Goal: Task Accomplishment & Management: Use online tool/utility

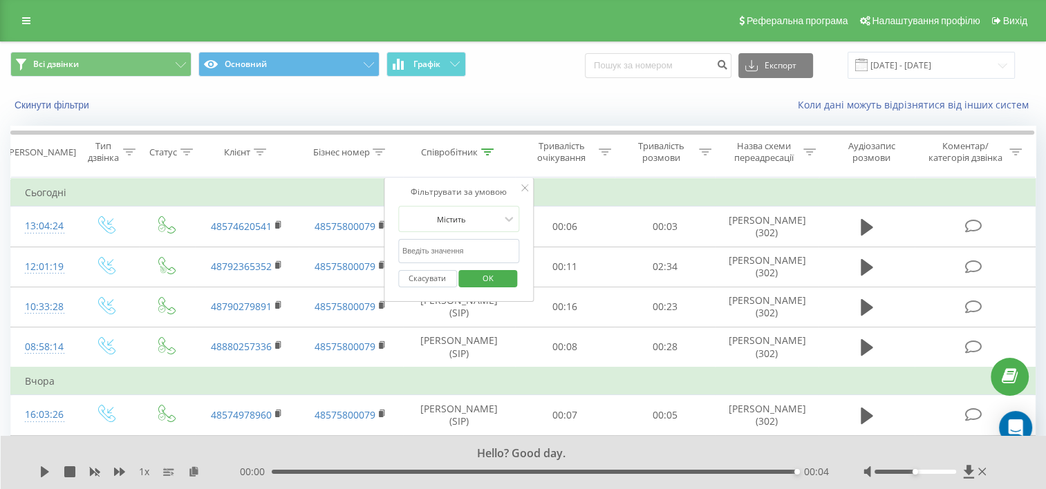
click at [347, 179] on td "Сьогодні" at bounding box center [523, 193] width 1025 height 28
click at [343, 183] on td "Сьогодні" at bounding box center [523, 193] width 1025 height 28
click at [465, 248] on input "text" at bounding box center [459, 251] width 122 height 24
type input "Ф"
click at [486, 275] on span "OK" at bounding box center [488, 278] width 39 height 21
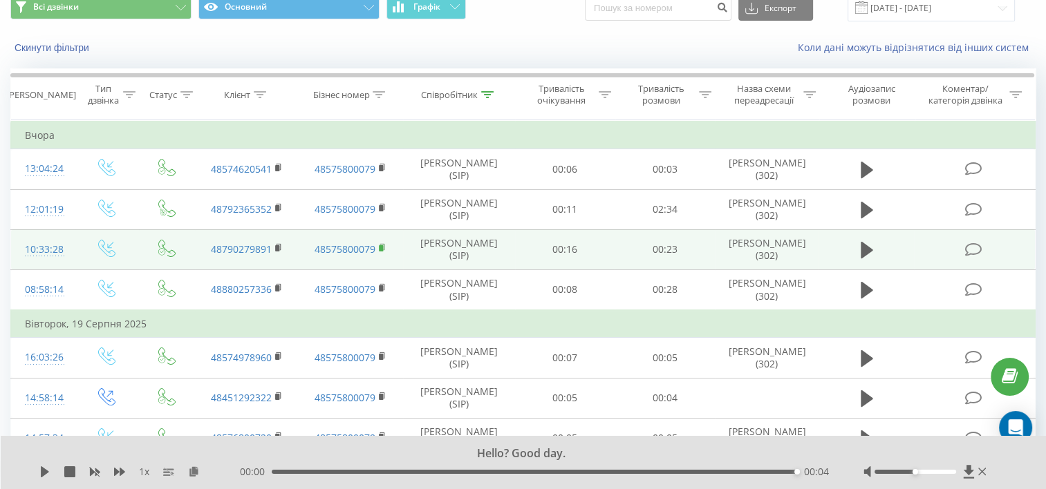
scroll to position [69, 0]
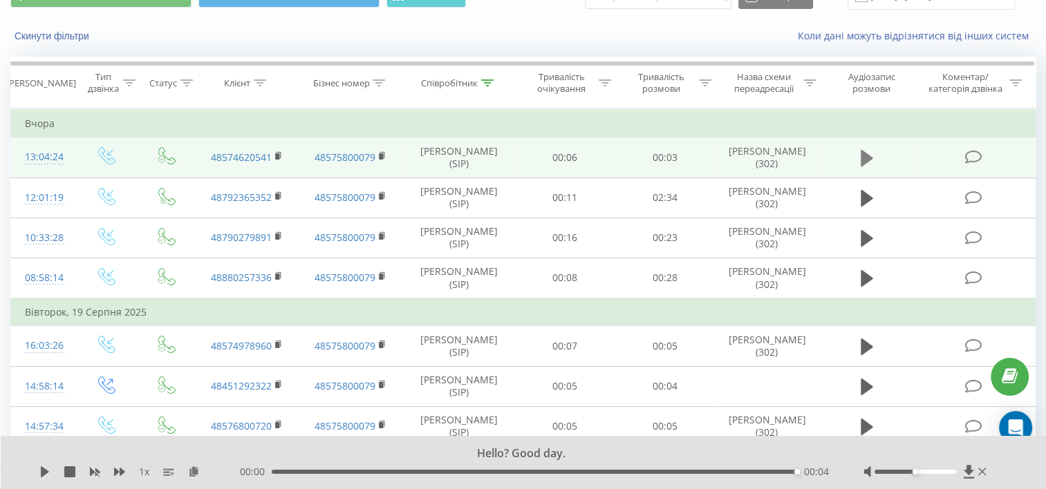
click at [866, 163] on icon at bounding box center [867, 158] width 12 height 19
click at [868, 160] on icon at bounding box center [867, 158] width 12 height 17
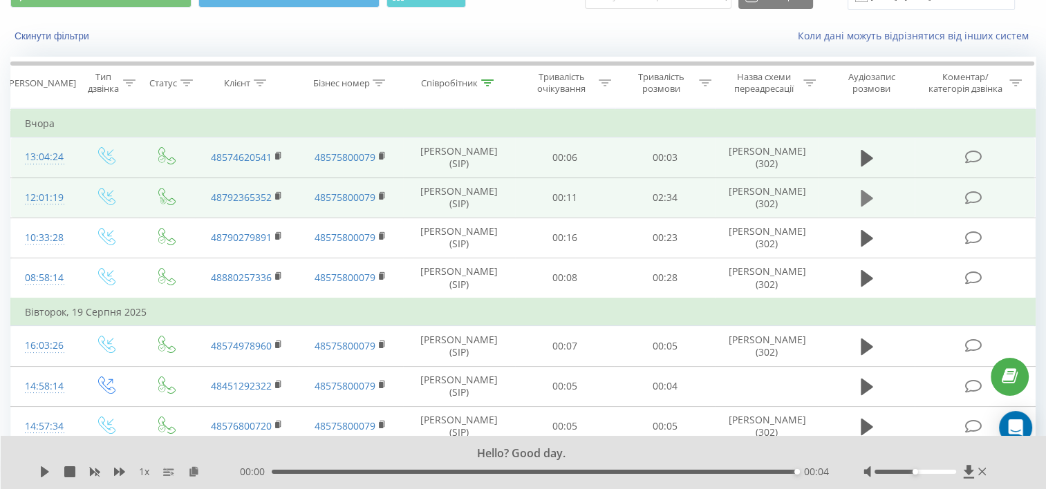
click at [864, 196] on icon at bounding box center [867, 198] width 12 height 17
click at [868, 160] on icon at bounding box center [867, 158] width 12 height 17
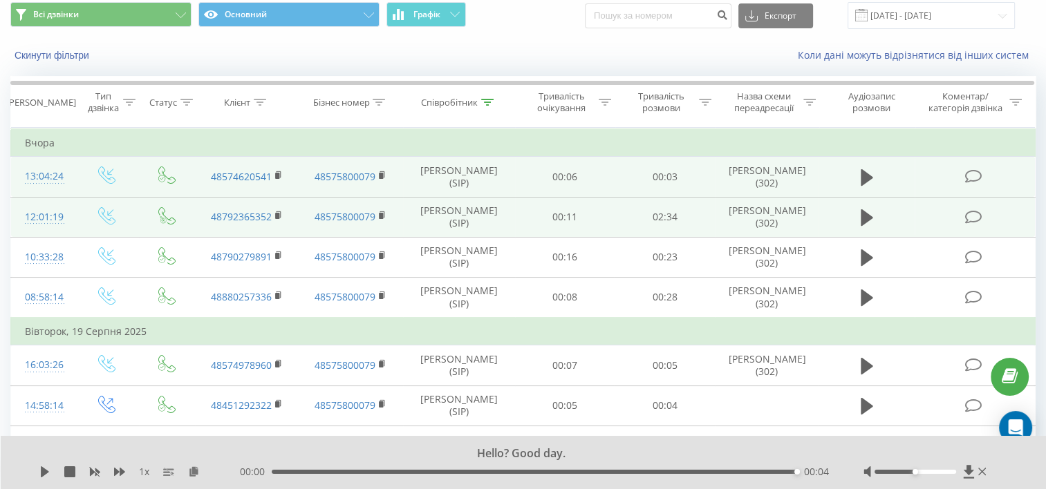
scroll to position [0, 0]
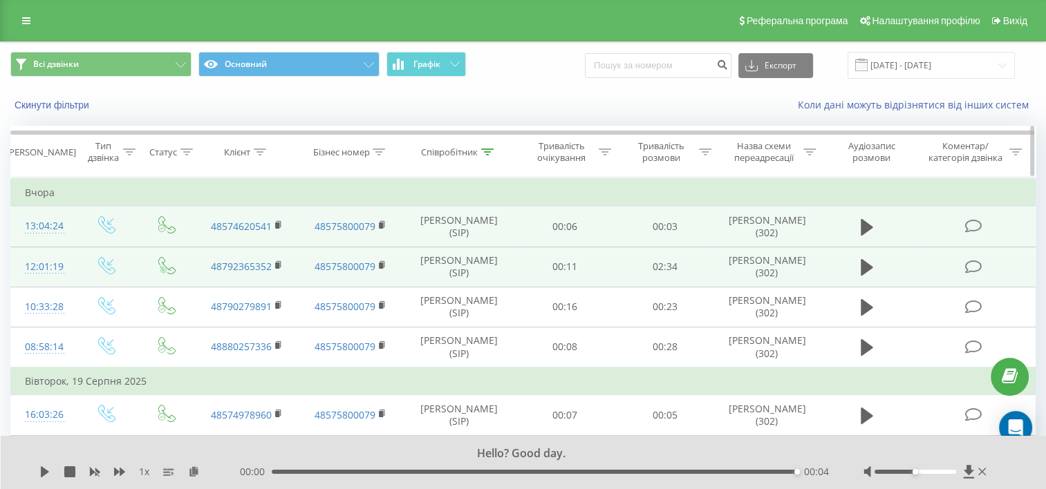
click at [489, 149] on icon at bounding box center [487, 152] width 12 height 7
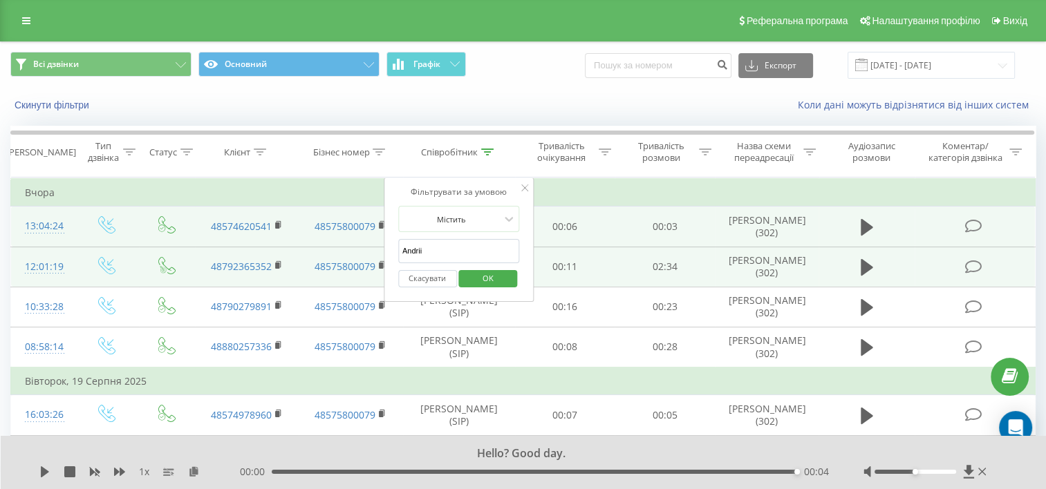
click at [469, 249] on input "Andrii" at bounding box center [459, 251] width 122 height 24
type input "A"
click at [483, 277] on span "OK" at bounding box center [488, 278] width 39 height 21
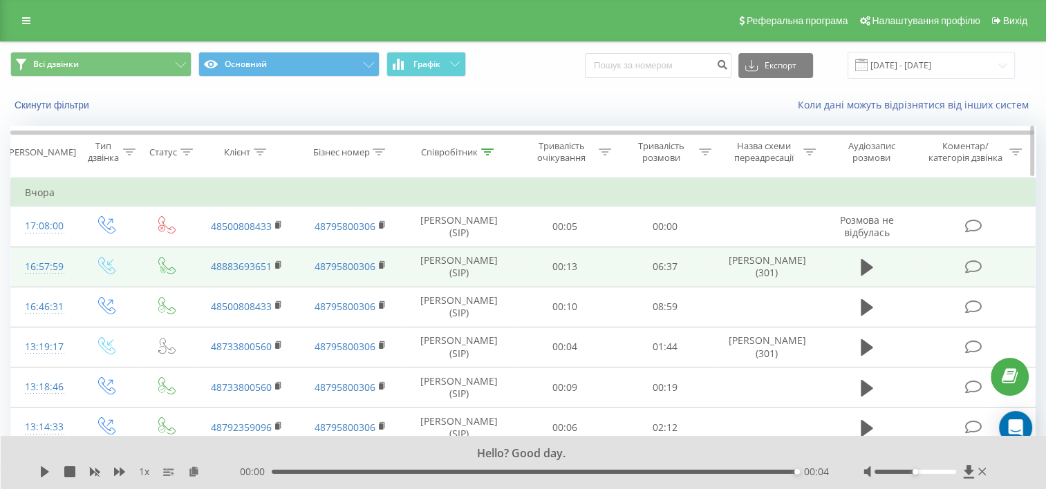
click at [56, 155] on div "[PERSON_NAME]" at bounding box center [41, 153] width 70 height 12
click at [41, 158] on div "[PERSON_NAME]" at bounding box center [41, 153] width 70 height 12
drag, startPoint x: 28, startPoint y: 149, endPoint x: 30, endPoint y: 158, distance: 8.6
click at [28, 150] on div "[PERSON_NAME]" at bounding box center [41, 153] width 70 height 12
click at [32, 191] on td "Вчора" at bounding box center [523, 193] width 1025 height 28
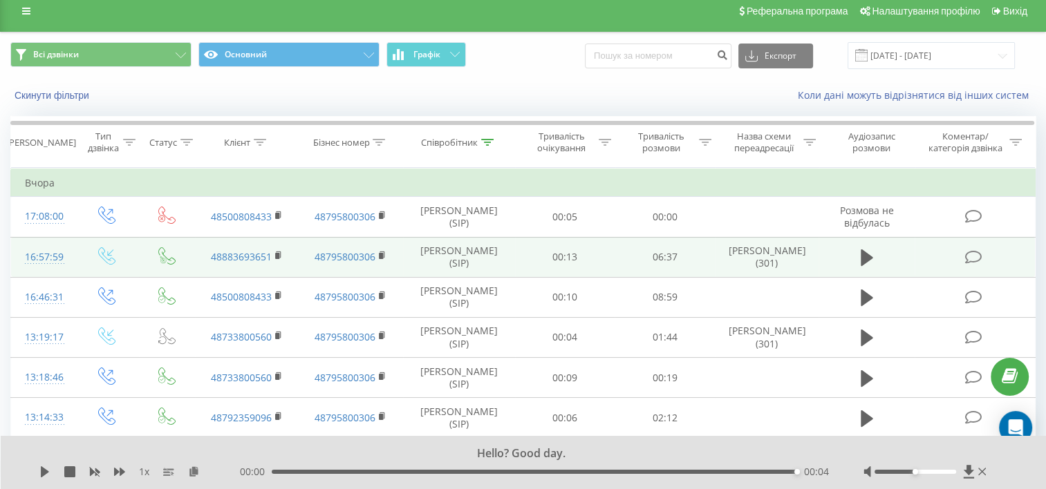
scroll to position [69, 0]
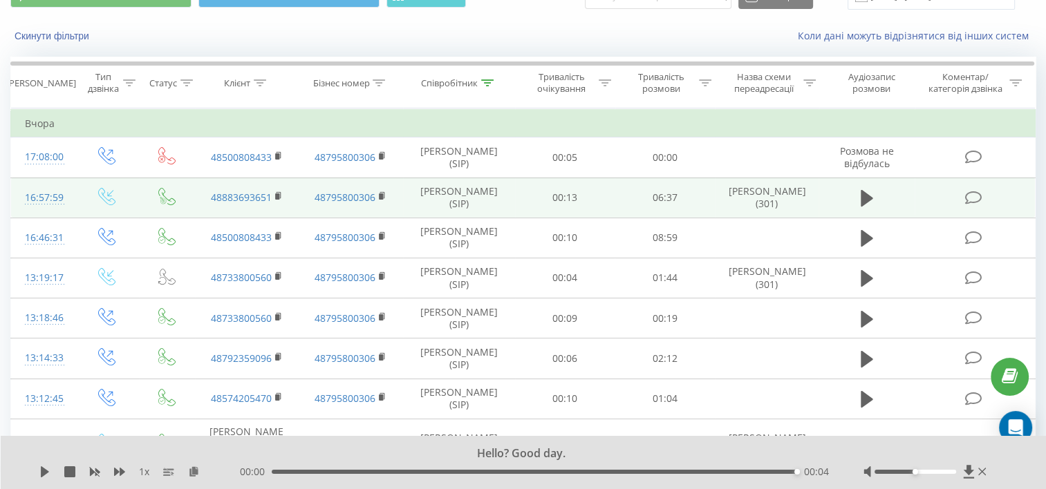
click at [853, 205] on td at bounding box center [867, 198] width 96 height 40
click at [861, 203] on icon at bounding box center [867, 198] width 12 height 17
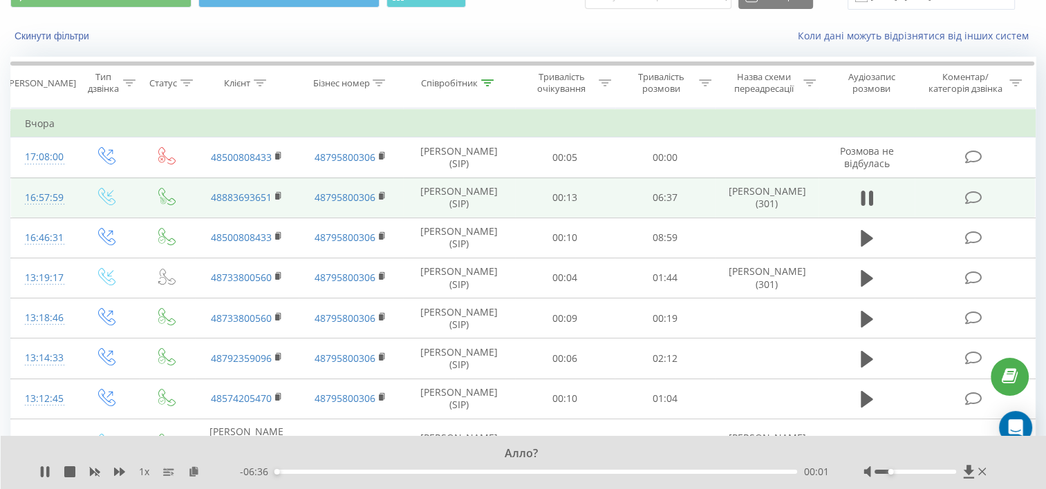
drag, startPoint x: 913, startPoint y: 471, endPoint x: 892, endPoint y: 471, distance: 20.7
click at [892, 471] on div "Accessibility label" at bounding box center [891, 472] width 6 height 6
click at [872, 206] on icon at bounding box center [871, 198] width 4 height 15
click at [487, 80] on icon at bounding box center [487, 83] width 12 height 7
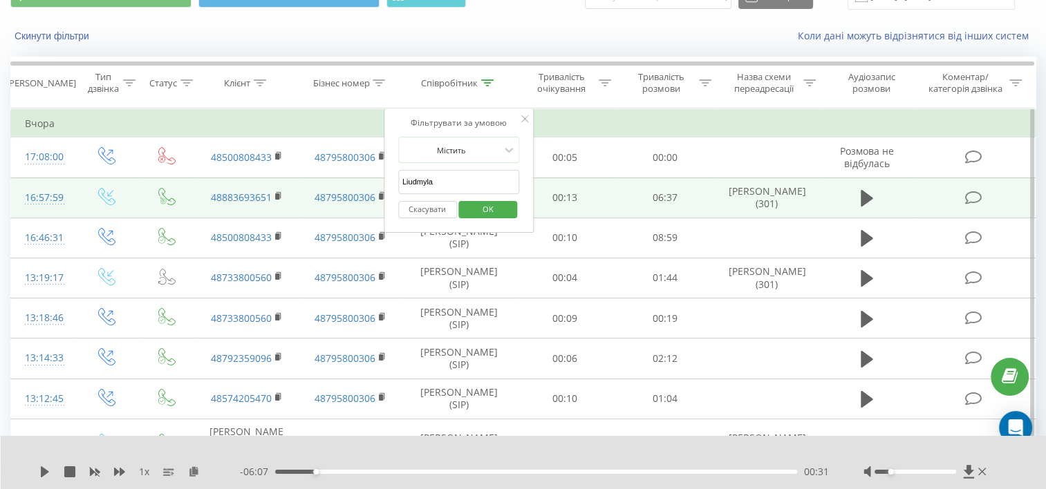
click at [448, 175] on input "Liudmyla" at bounding box center [459, 182] width 122 height 24
type input "L"
type input "a"
type input "ANASTASIIA"
click at [485, 211] on span "OK" at bounding box center [488, 208] width 39 height 21
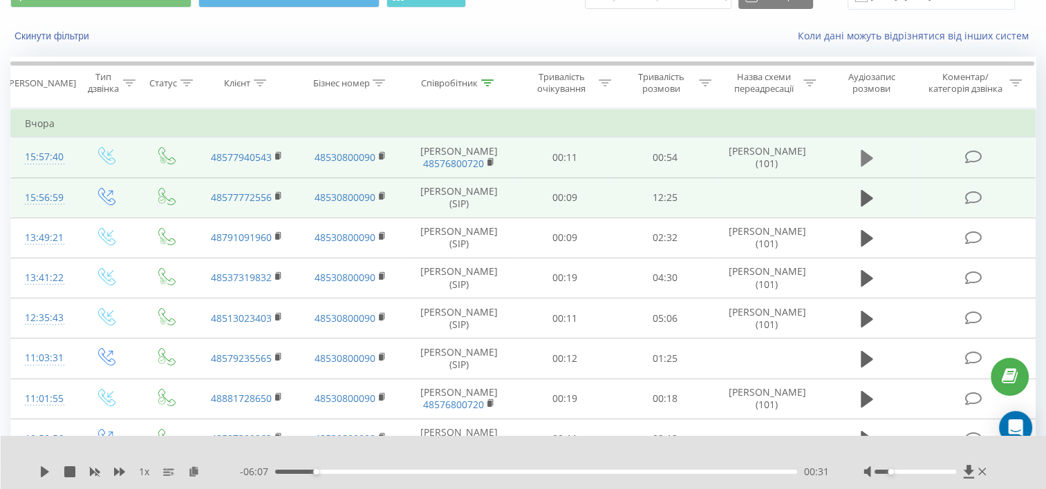
click at [868, 153] on icon at bounding box center [867, 158] width 12 height 19
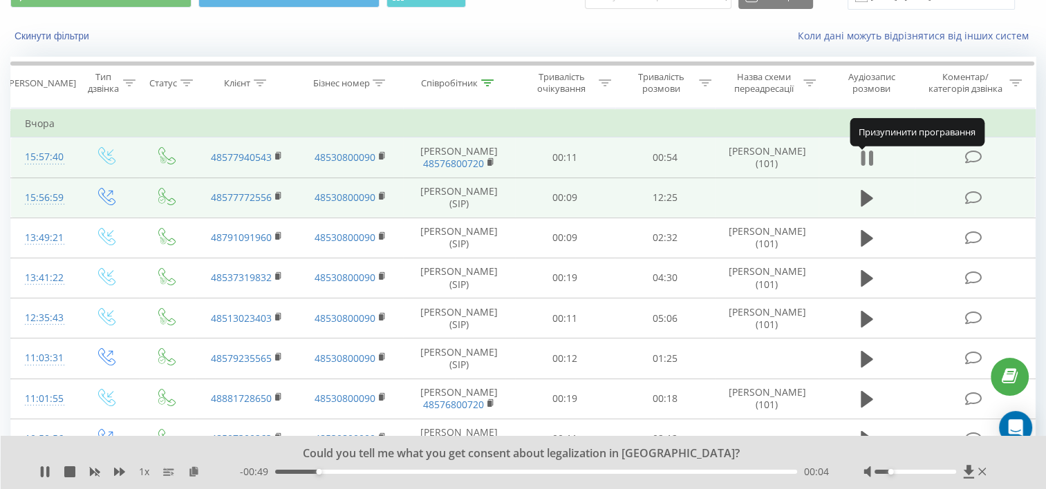
click at [868, 168] on icon at bounding box center [867, 158] width 12 height 19
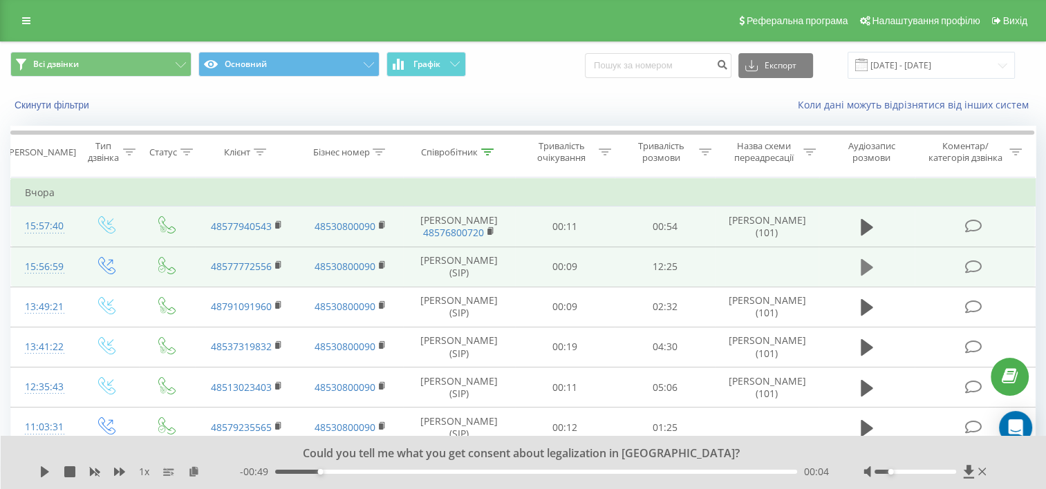
click at [859, 277] on button at bounding box center [867, 267] width 21 height 21
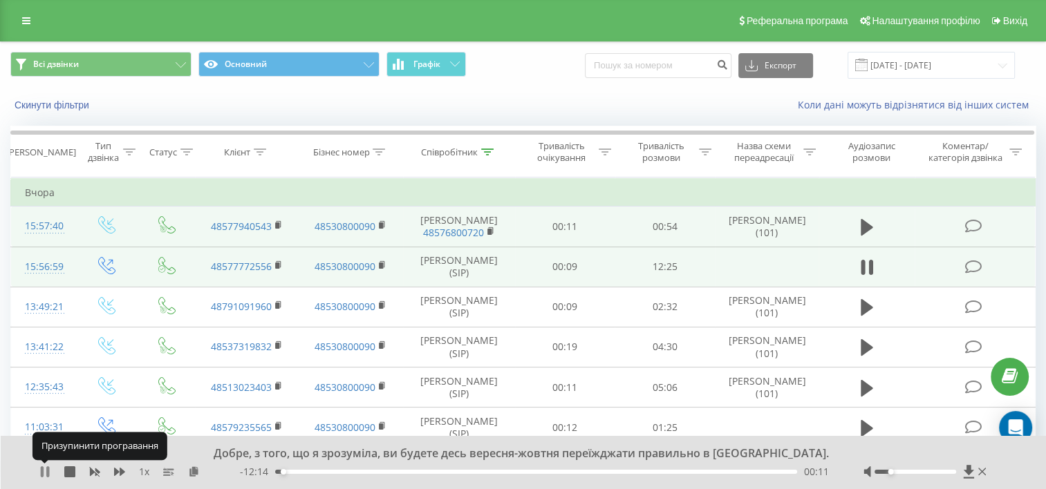
click at [43, 470] on icon at bounding box center [42, 472] width 3 height 11
click at [863, 221] on icon at bounding box center [867, 227] width 12 height 19
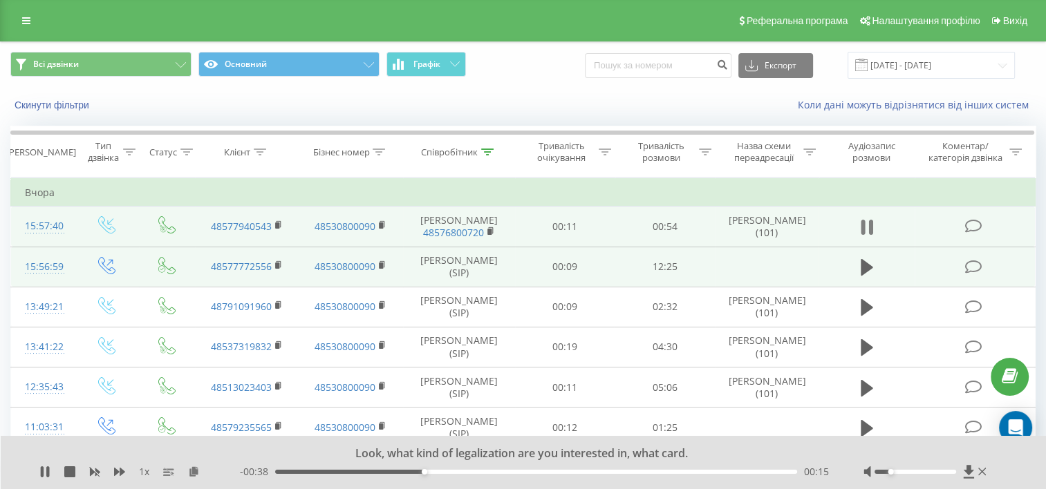
click at [866, 233] on icon at bounding box center [867, 227] width 12 height 19
drag, startPoint x: 424, startPoint y: 470, endPoint x: 305, endPoint y: 493, distance: 121.1
click at [305, 489] on html "[DOMAIN_NAME] Проекти [DOMAIN_NAME] Центр звернень Журнал дзвінків Журнал повід…" at bounding box center [523, 244] width 1046 height 489
click at [868, 224] on icon at bounding box center [867, 227] width 12 height 19
click at [41, 475] on icon at bounding box center [42, 472] width 3 height 11
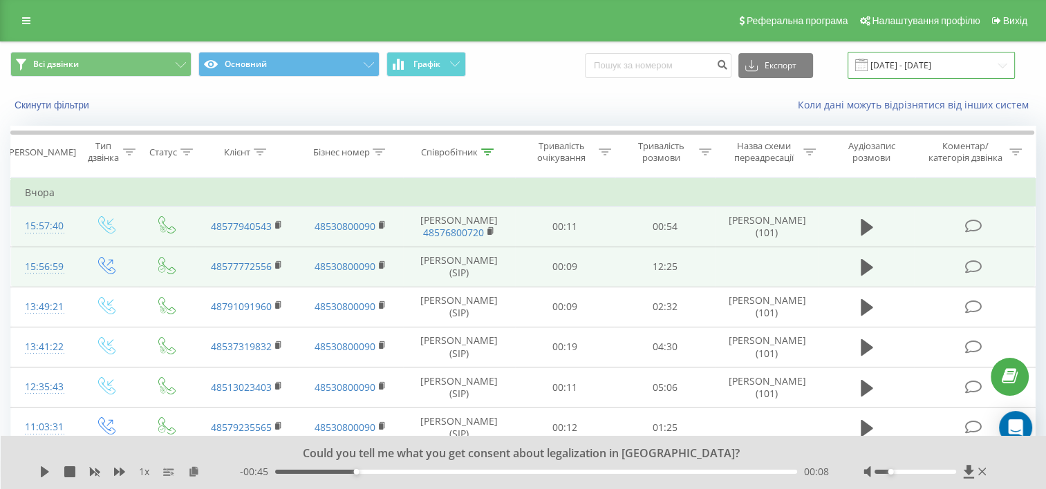
click at [996, 65] on input "[DATE] - [DATE]" at bounding box center [931, 65] width 167 height 27
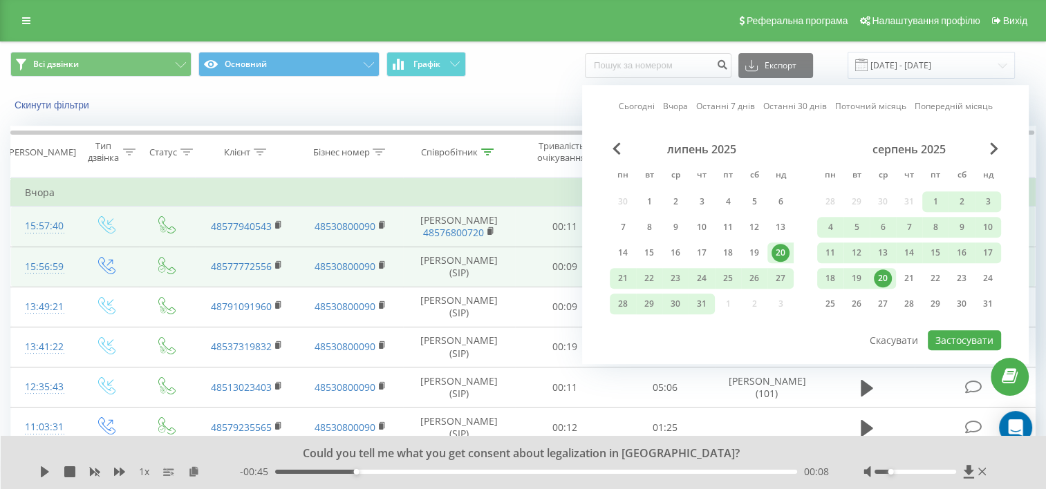
click at [523, 114] on div "Скинути фільтри Коли дані можуть відрізнятися вiд інших систем" at bounding box center [523, 104] width 1045 height 33
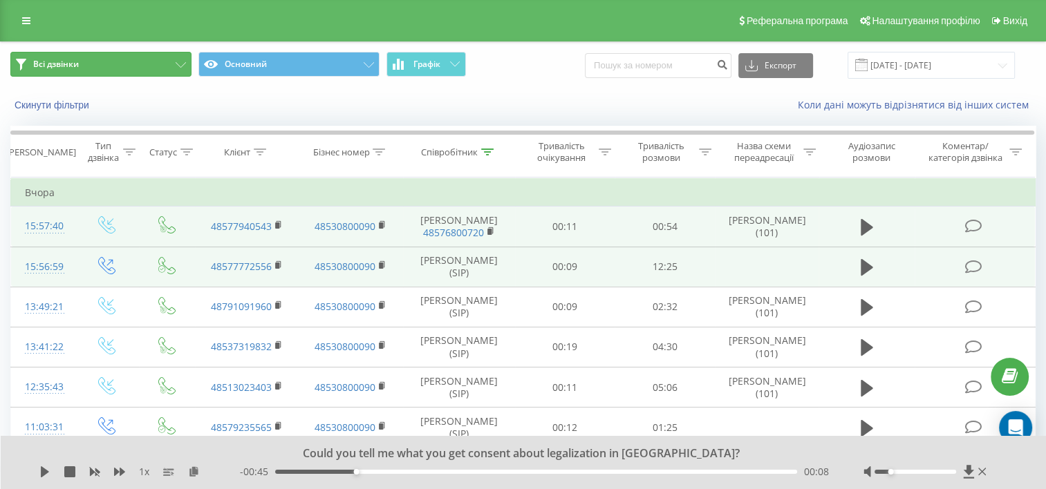
click at [176, 55] on button "Всі дзвінки" at bounding box center [100, 64] width 181 height 25
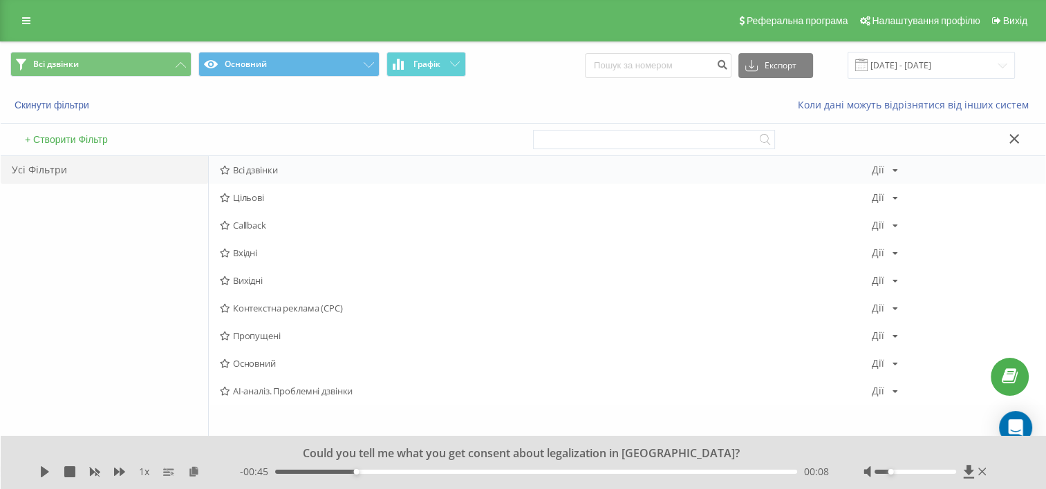
click at [265, 166] on span "Всі дзвінки" at bounding box center [545, 170] width 651 height 10
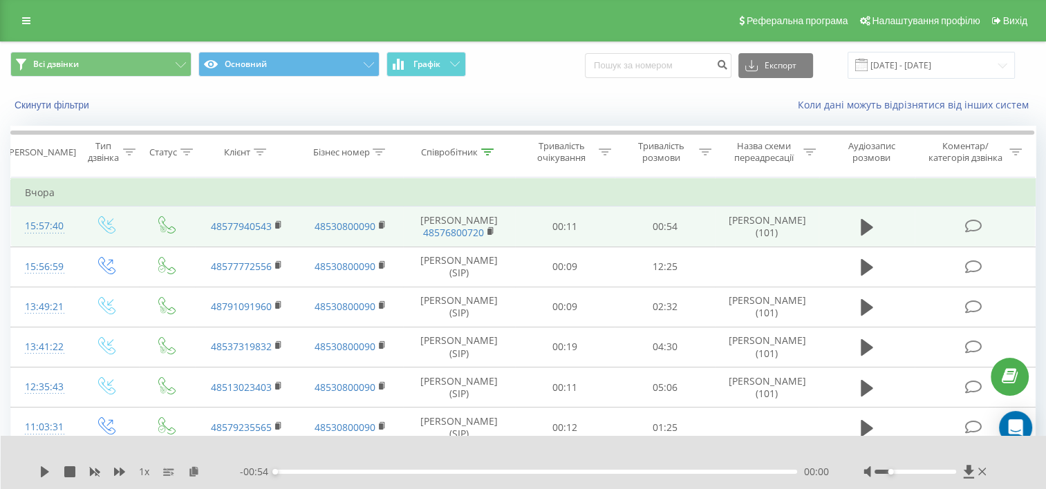
drag, startPoint x: 384, startPoint y: 196, endPoint x: 302, endPoint y: 241, distance: 93.4
click at [302, 241] on td "48530800090" at bounding box center [351, 227] width 104 height 40
click at [866, 236] on icon at bounding box center [867, 227] width 12 height 17
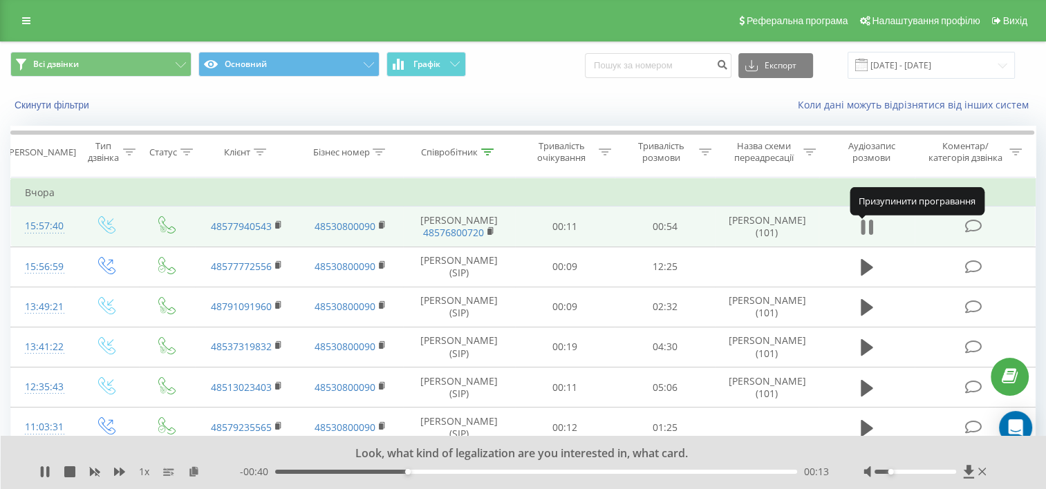
click at [863, 230] on icon at bounding box center [863, 227] width 4 height 15
